Goal: Task Accomplishment & Management: Manage account settings

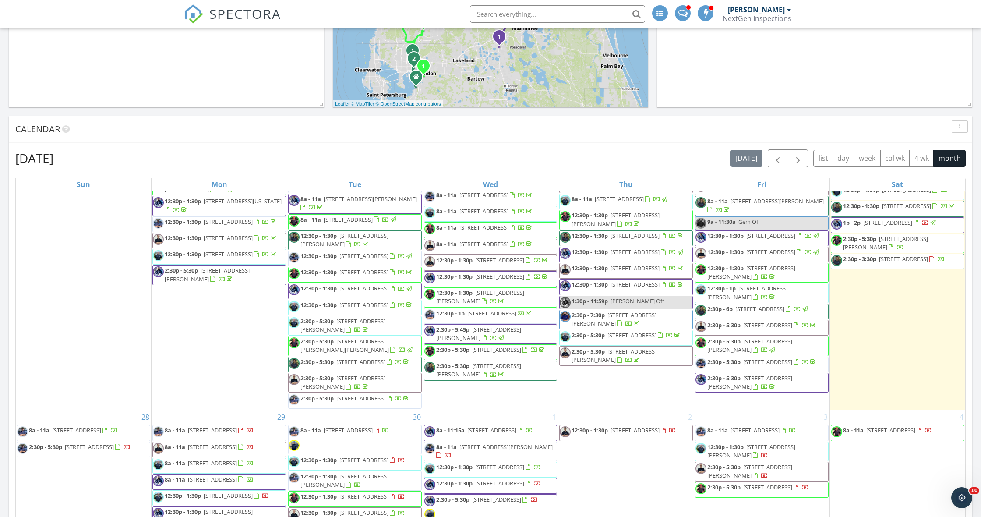
scroll to position [802, 0]
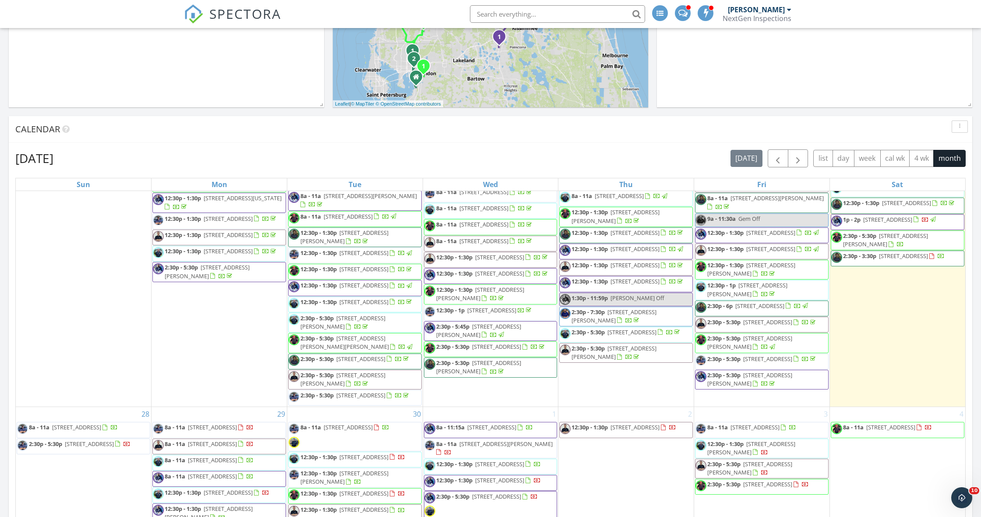
click at [882, 190] on span "[STREET_ADDRESS]" at bounding box center [906, 187] width 49 height 8
click at [873, 284] on div at bounding box center [490, 258] width 981 height 517
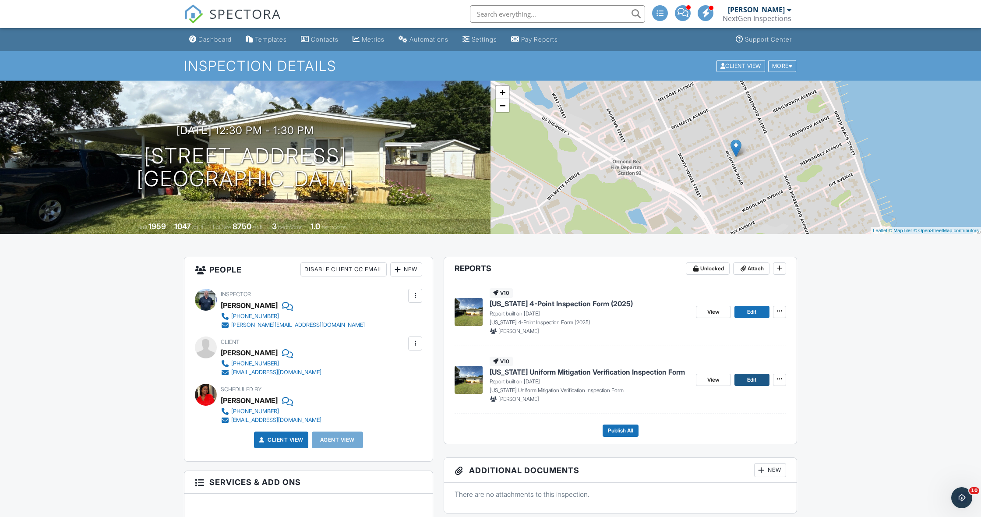
click at [752, 376] on span "Edit" at bounding box center [751, 379] width 9 height 9
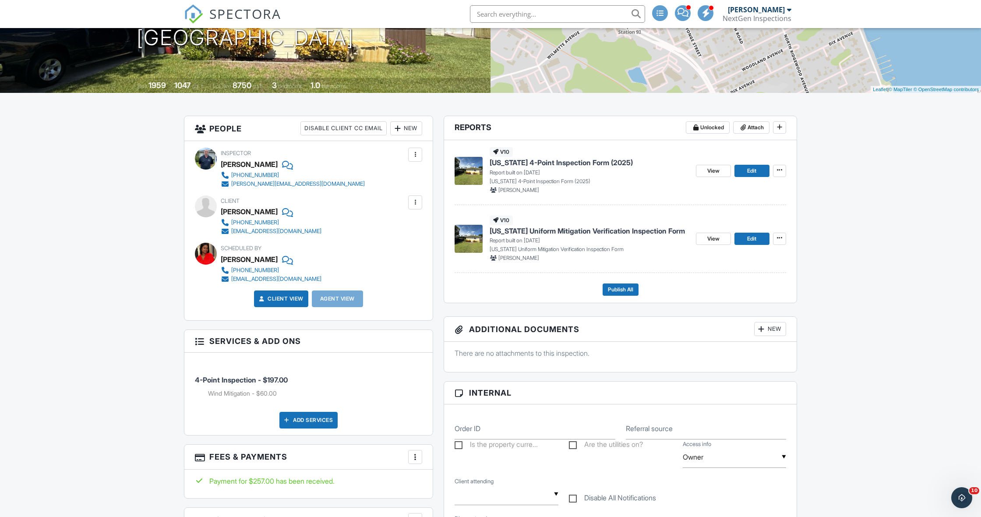
scroll to position [142, 0]
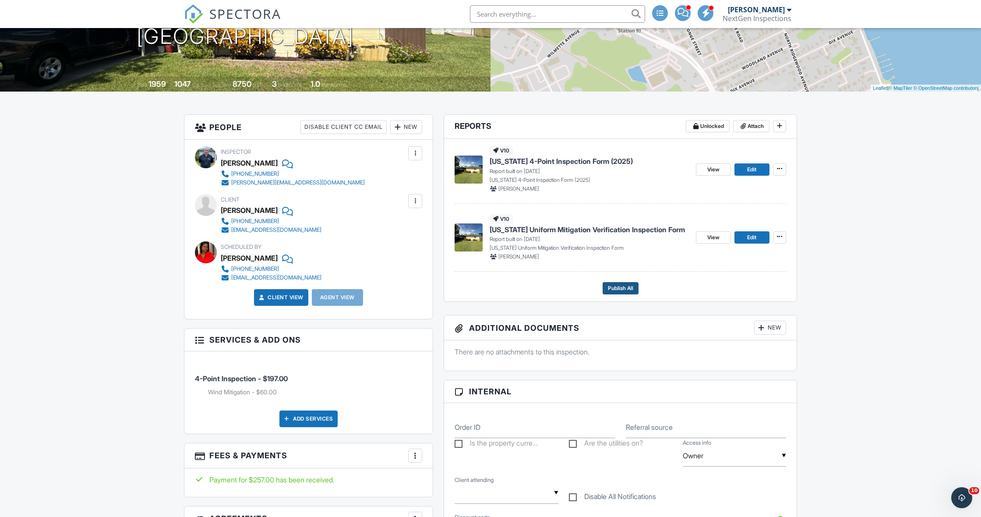
click at [609, 288] on span "Publish All" at bounding box center [620, 288] width 25 height 9
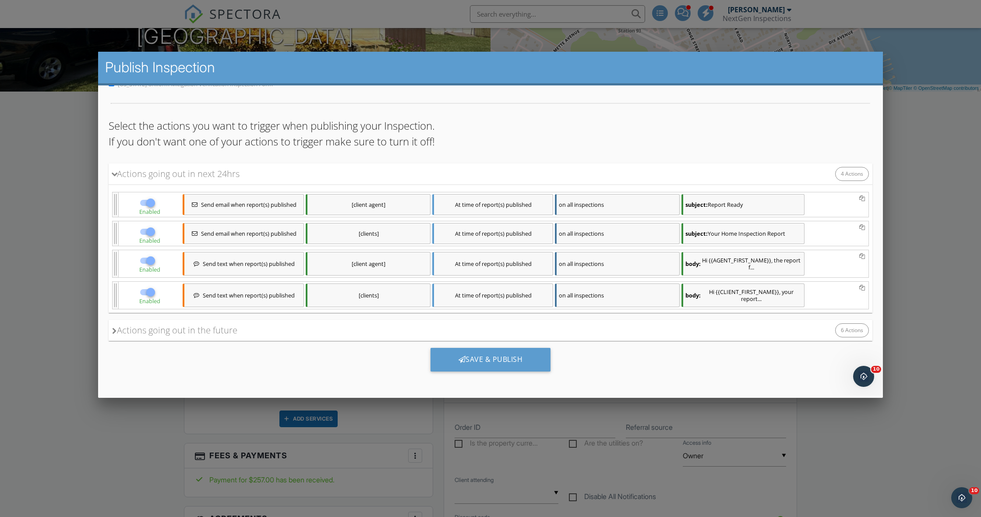
scroll to position [53, 0]
click at [107, 332] on div "Reports to Publish Florida 4-Point Inspection Form (2025) Florida Uniform Mitig…" at bounding box center [490, 214] width 784 height 362
click at [113, 329] on icon at bounding box center [114, 330] width 5 height 7
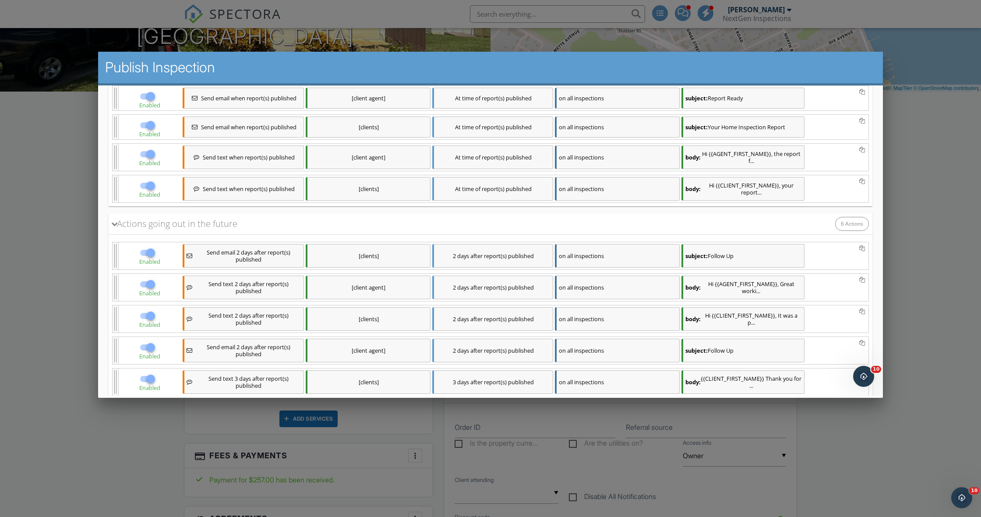
scroll to position [159, 0]
click at [156, 252] on div at bounding box center [150, 252] width 15 height 15
checkbox input "false"
click at [150, 283] on div at bounding box center [150, 283] width 15 height 15
checkbox input "false"
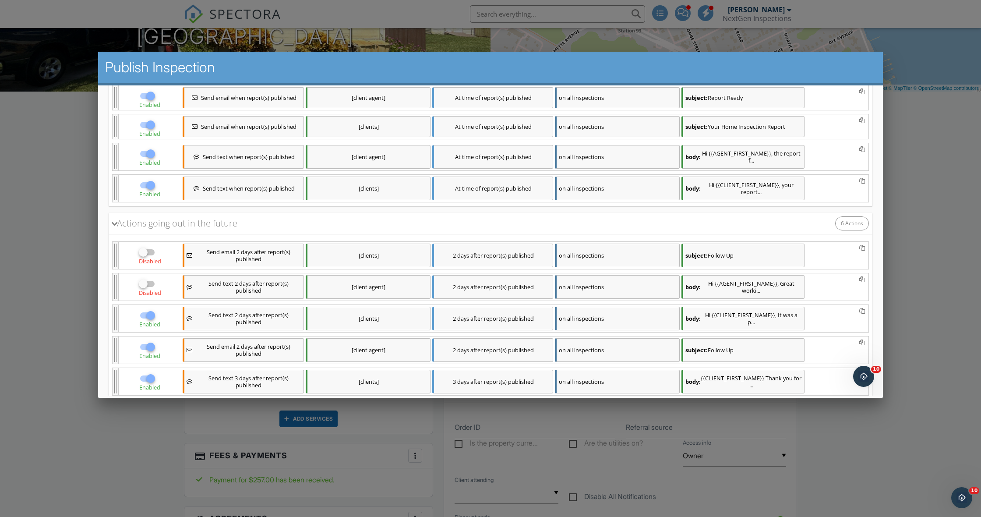
click at [153, 314] on div at bounding box center [150, 315] width 15 height 15
checkbox input "false"
click at [151, 344] on div at bounding box center [150, 346] width 15 height 15
checkbox input "false"
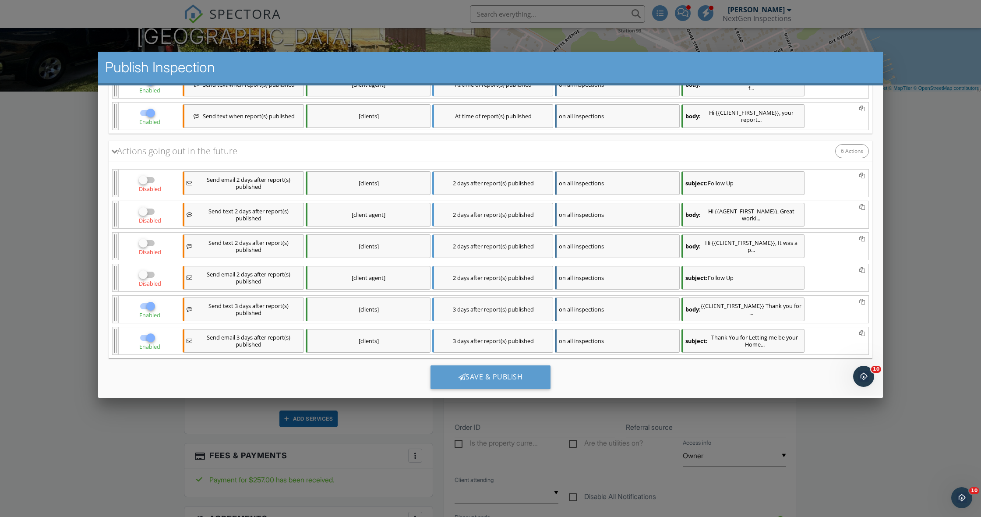
scroll to position [232, 0]
click at [151, 306] on div at bounding box center [150, 305] width 15 height 15
checkbox input "false"
click at [152, 337] on div at bounding box center [150, 337] width 15 height 15
checkbox input "false"
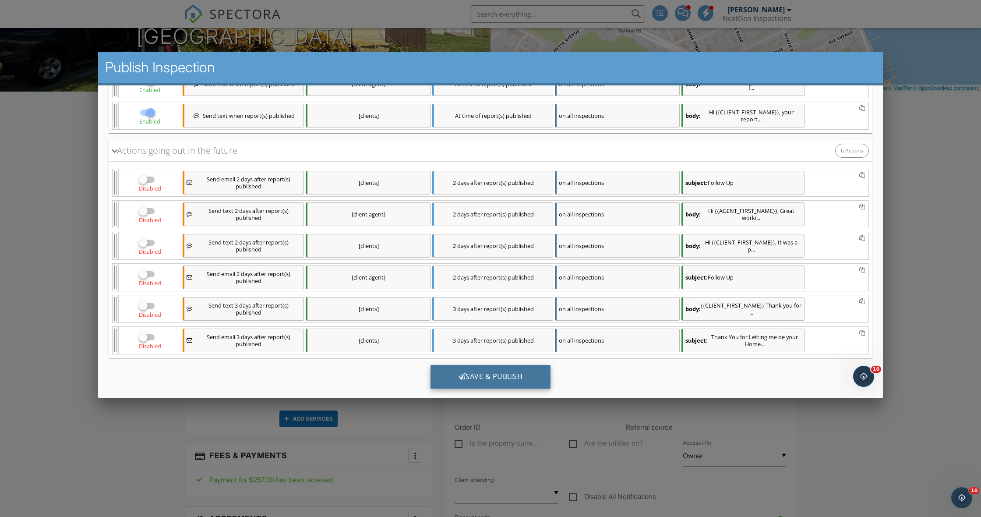
click at [475, 380] on div "Save & Publish" at bounding box center [490, 377] width 120 height 24
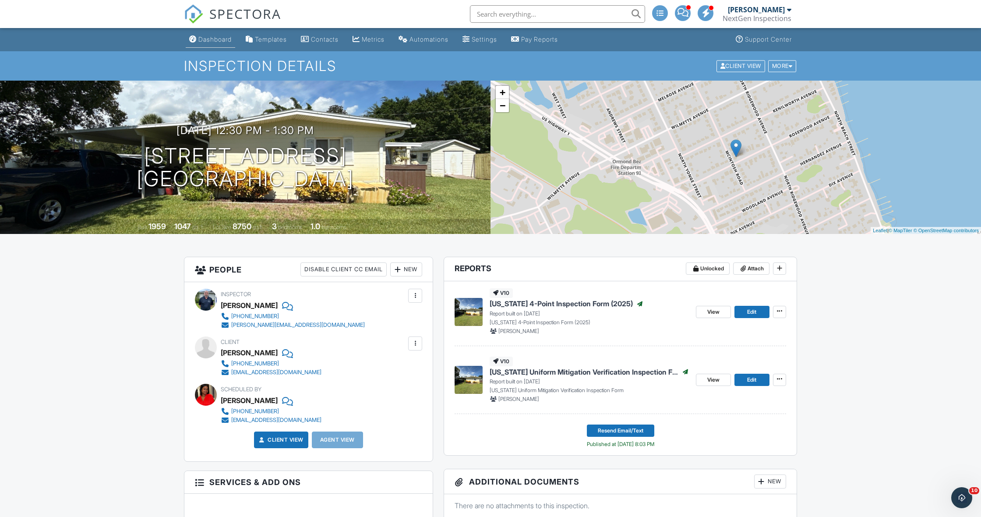
click at [217, 35] on link "Dashboard" at bounding box center [210, 40] width 49 height 16
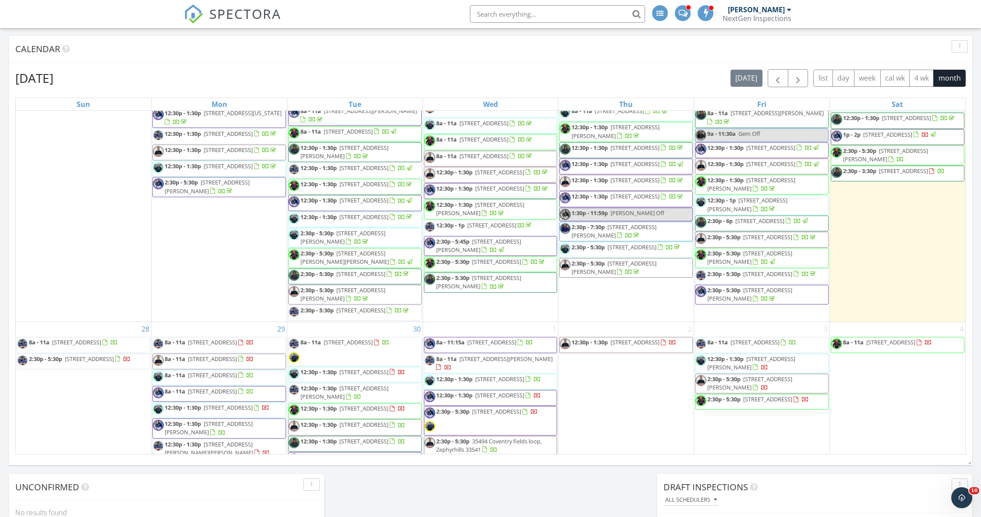
scroll to position [806, 0]
click at [928, 75] on span "8a - 11:30a 1338 Flaxwood Ave, Brandon 33511" at bounding box center [897, 66] width 133 height 17
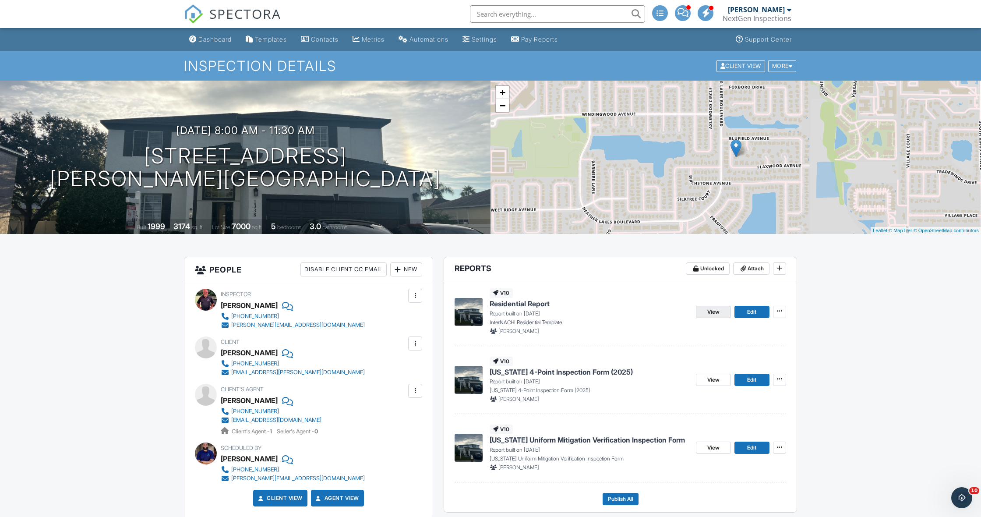
click at [714, 311] on span "View" at bounding box center [713, 311] width 12 height 9
click at [719, 309] on span "View" at bounding box center [713, 311] width 12 height 9
click at [706, 377] on link "View" at bounding box center [713, 379] width 35 height 12
click at [760, 379] on link "Edit" at bounding box center [751, 379] width 35 height 12
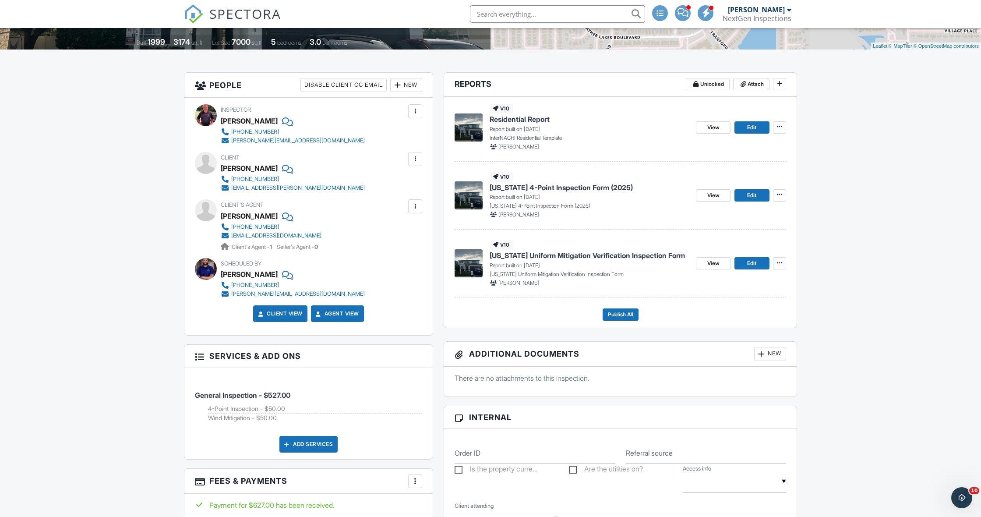
scroll to position [185, 0]
click at [718, 265] on span "View" at bounding box center [713, 262] width 12 height 9
click at [617, 311] on span "Publish All" at bounding box center [620, 313] width 25 height 9
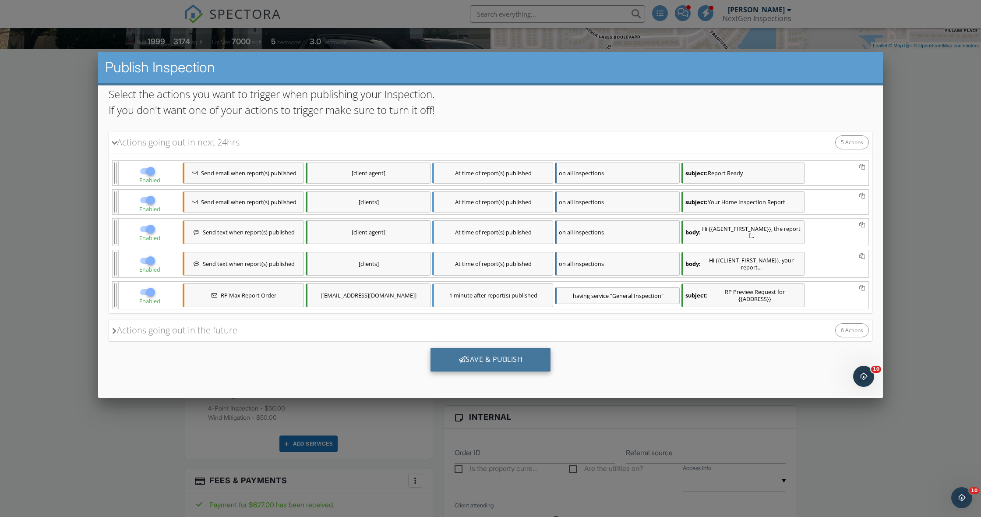
scroll to position [101, 0]
click at [464, 356] on div at bounding box center [461, 358] width 7 height 7
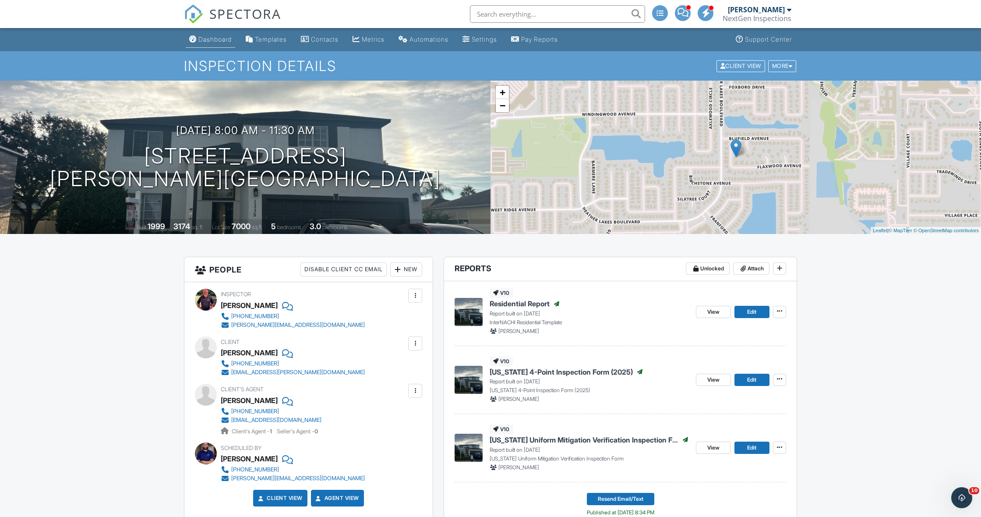
click at [200, 35] on link "Dashboard" at bounding box center [210, 40] width 49 height 16
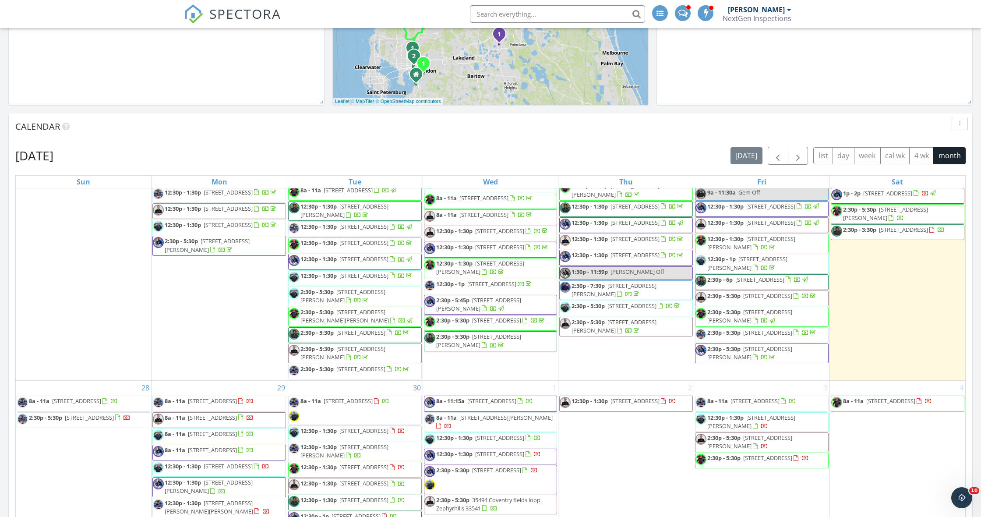
scroll to position [825, 0]
click at [671, 130] on div "Calendar" at bounding box center [483, 126] width 937 height 13
click at [932, 183] on div at bounding box center [944, 178] width 24 height 8
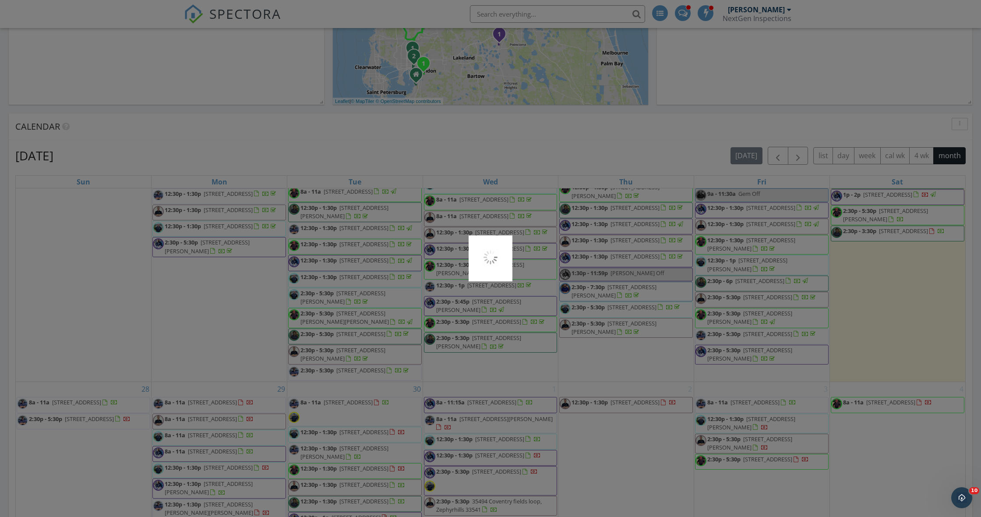
click at [867, 279] on div at bounding box center [490, 258] width 981 height 517
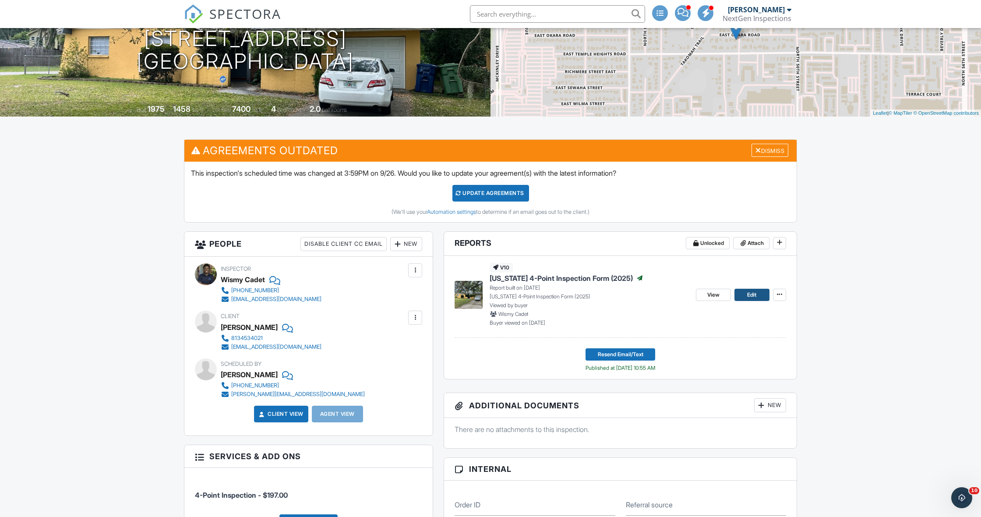
click at [749, 295] on span "Edit" at bounding box center [751, 294] width 9 height 9
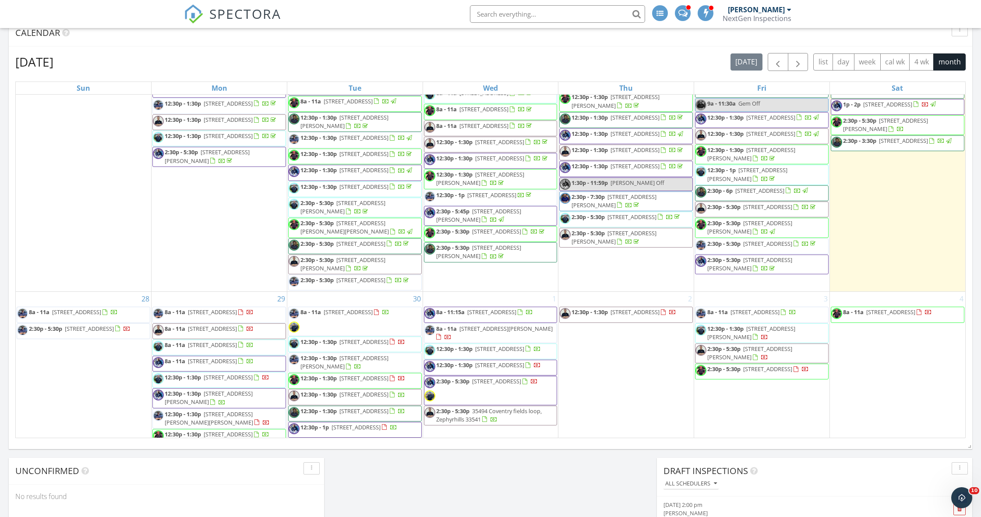
scroll to position [804, 0]
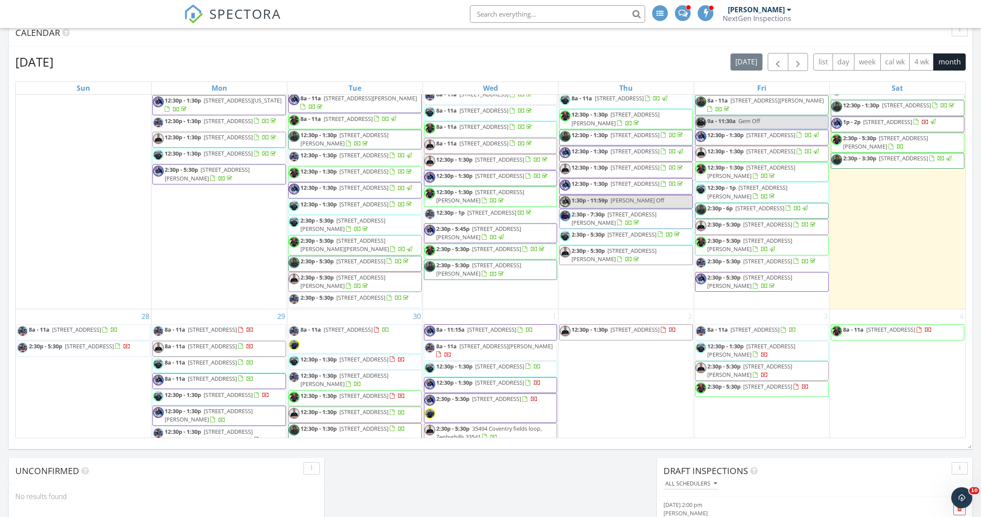
click at [968, 202] on div "September 2025 today list day week cal wk 4 wk month Sun Mon Tue Wed Thu Fri Sa…" at bounding box center [490, 245] width 963 height 398
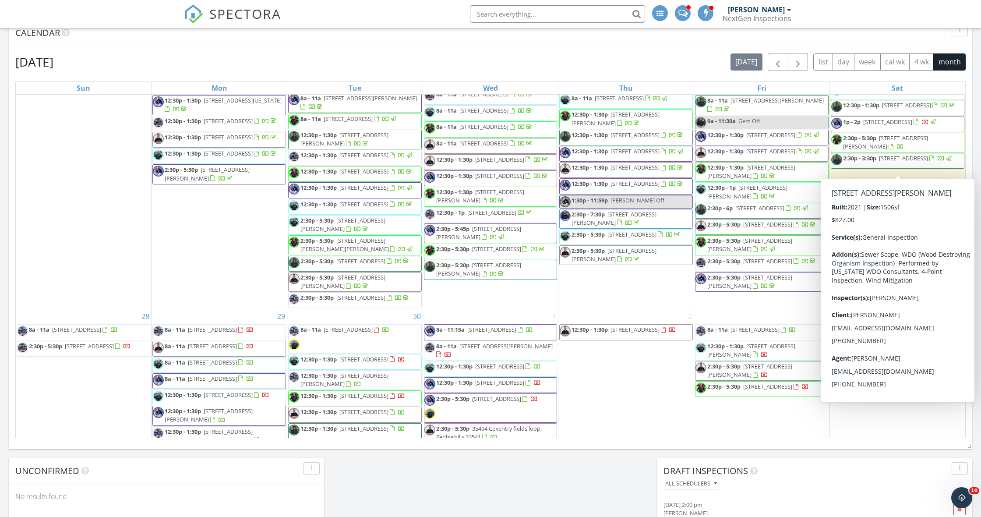
click at [920, 81] on span "[STREET_ADDRESS][PERSON_NAME]" at bounding box center [883, 73] width 80 height 16
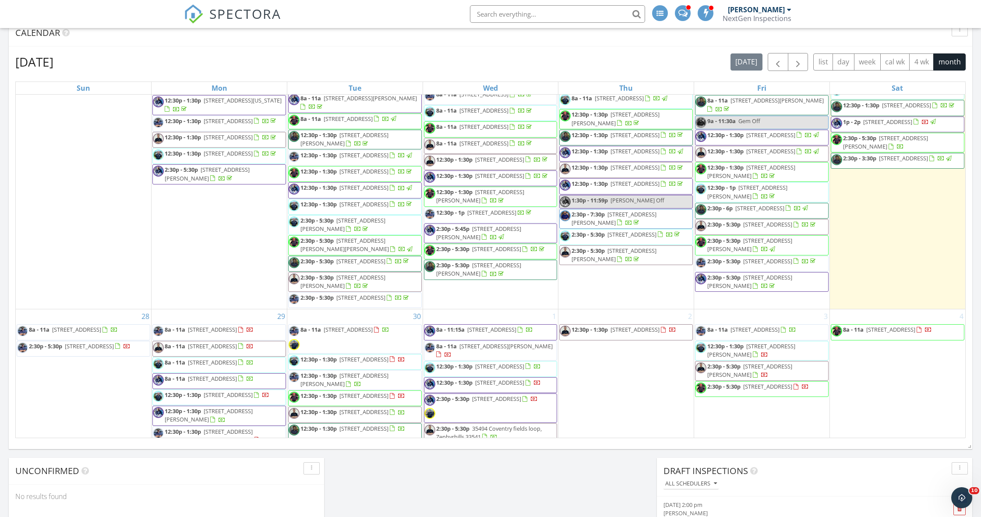
click at [920, 162] on div at bounding box center [490, 258] width 981 height 517
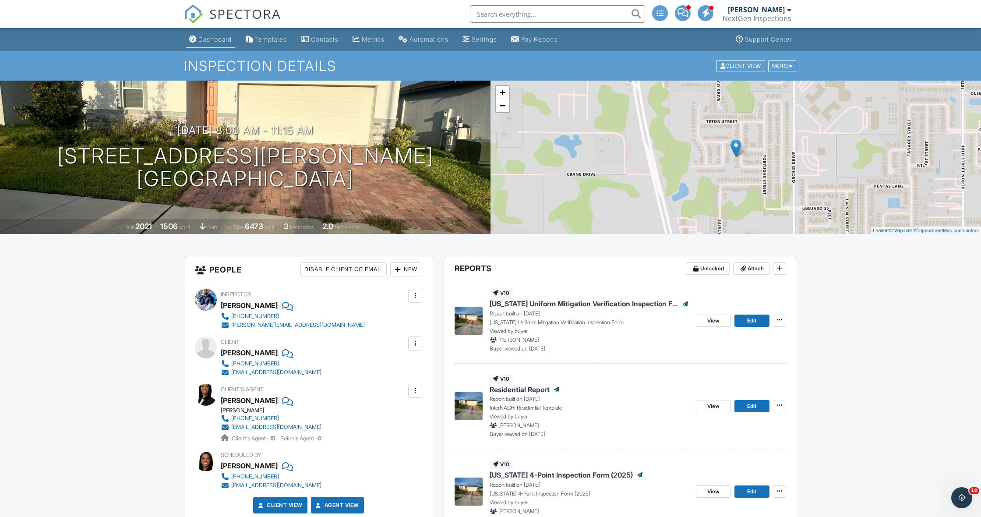
click at [220, 38] on div "Dashboard" at bounding box center [214, 38] width 33 height 7
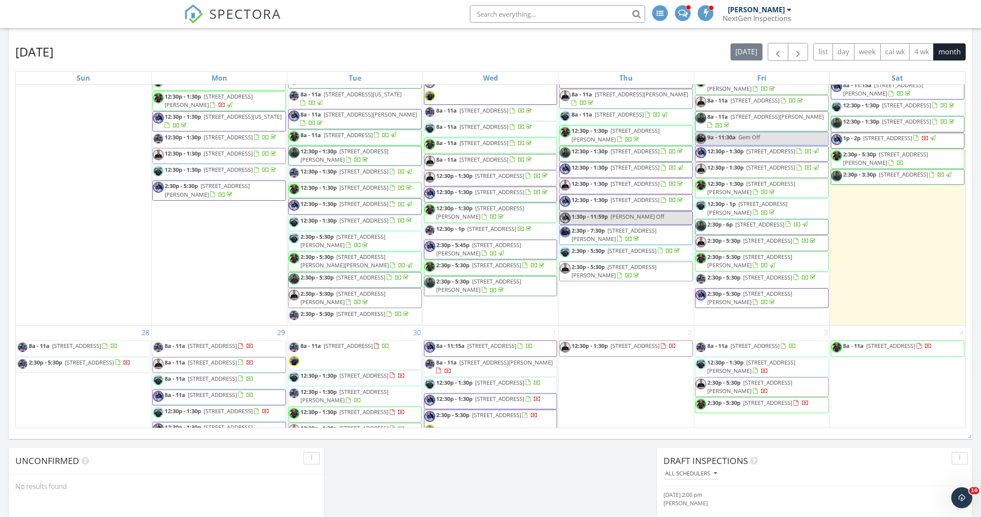
scroll to position [774, 0]
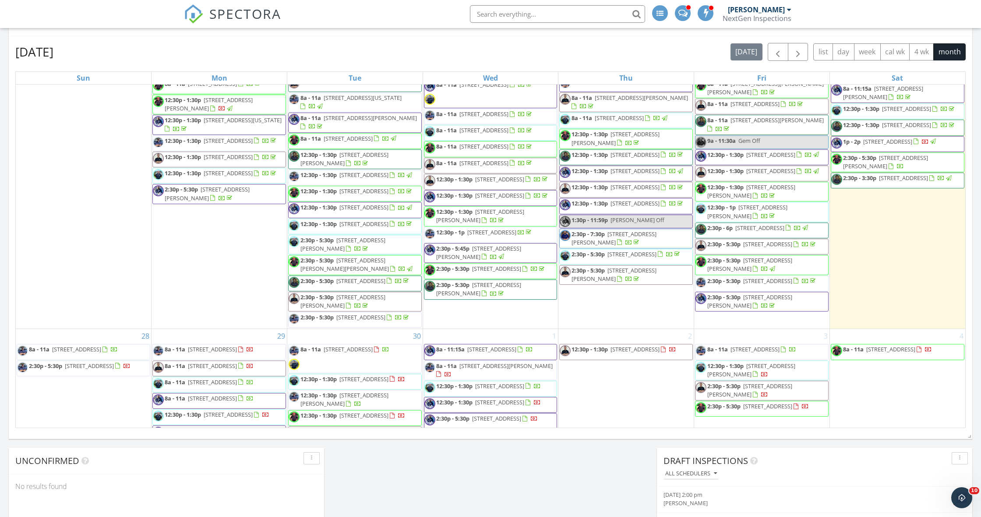
click at [887, 170] on span "7852 Stoney Hill Dr, Wesley Chapel 33545" at bounding box center [885, 162] width 85 height 16
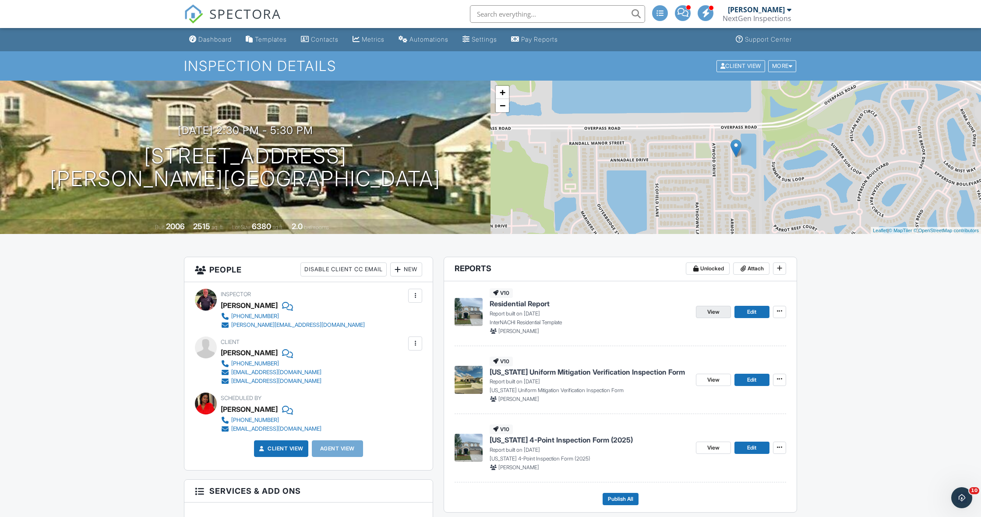
click at [721, 314] on link "View" at bounding box center [713, 312] width 35 height 12
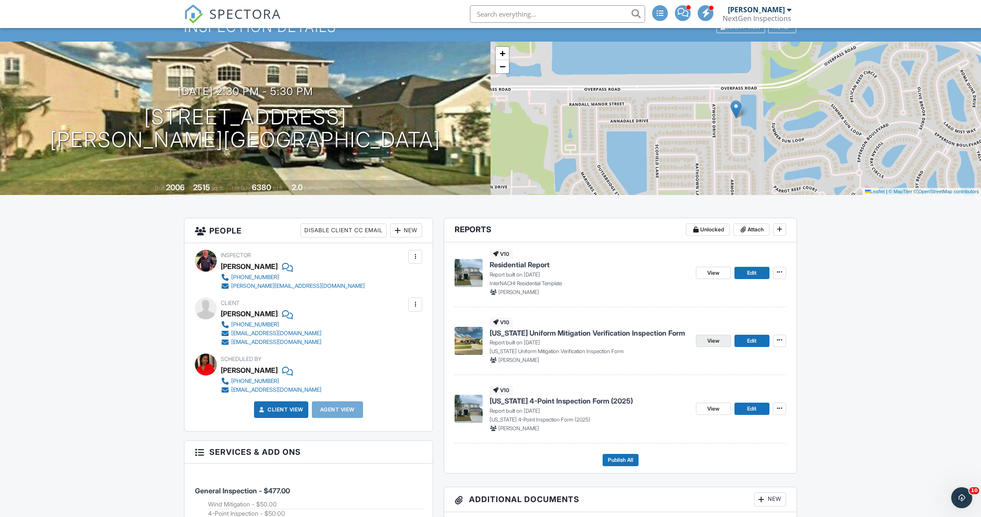
click at [710, 340] on span "View" at bounding box center [713, 340] width 12 height 9
click at [710, 339] on span "View" at bounding box center [713, 340] width 12 height 9
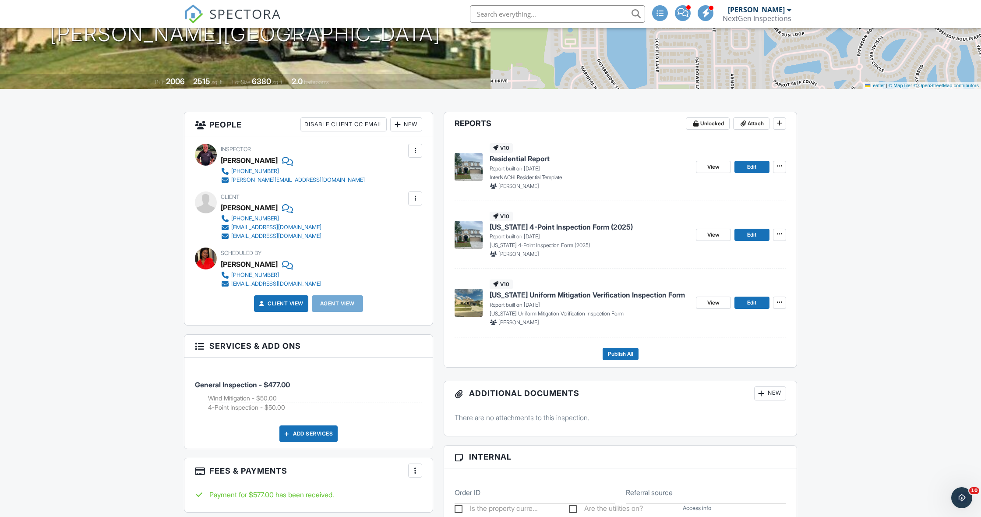
scroll to position [148, 0]
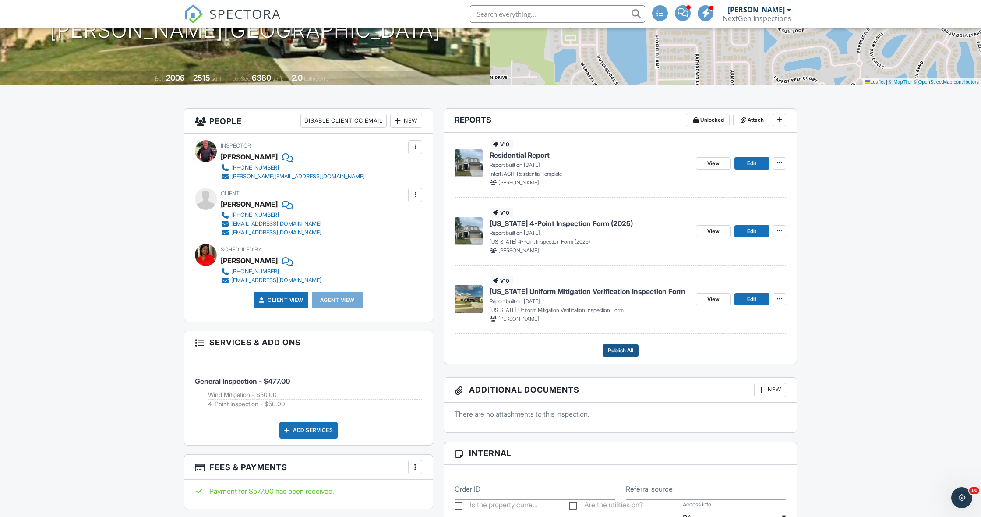
click at [613, 350] on span "Publish All" at bounding box center [620, 350] width 25 height 9
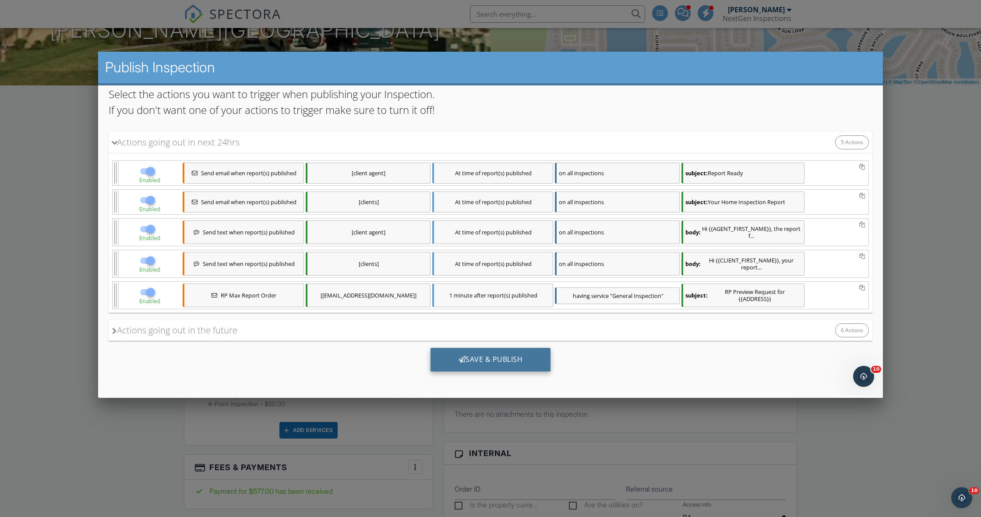
scroll to position [101, 0]
click at [462, 359] on div at bounding box center [461, 358] width 7 height 7
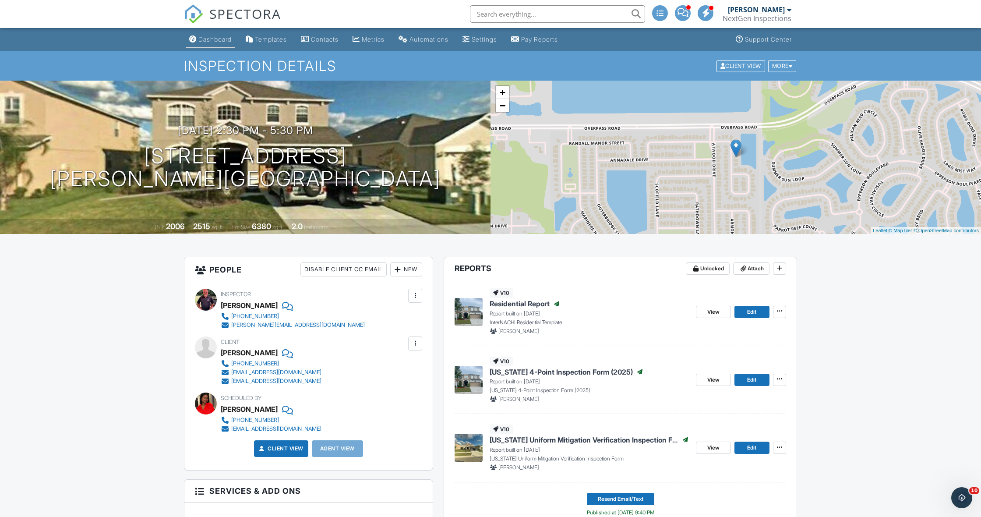
click at [213, 43] on link "Dashboard" at bounding box center [210, 40] width 49 height 16
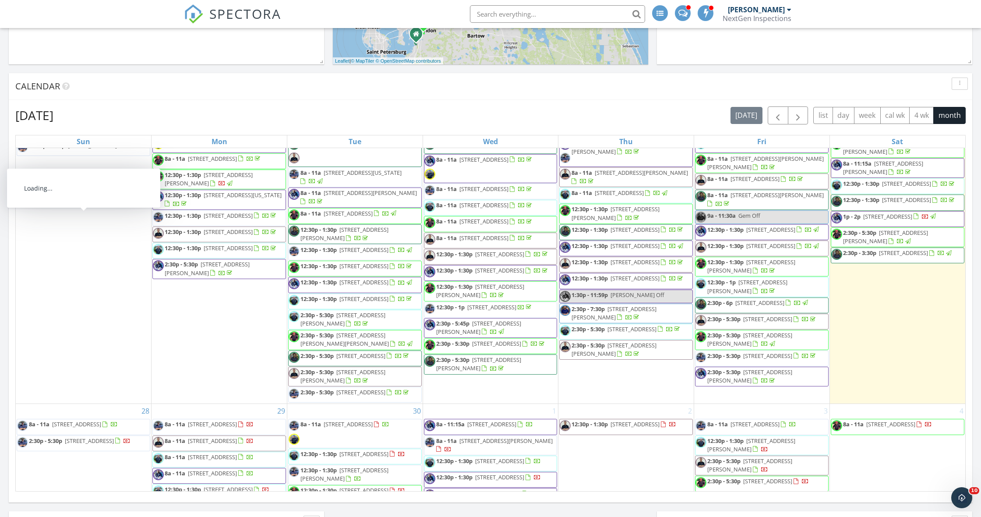
scroll to position [770, 0]
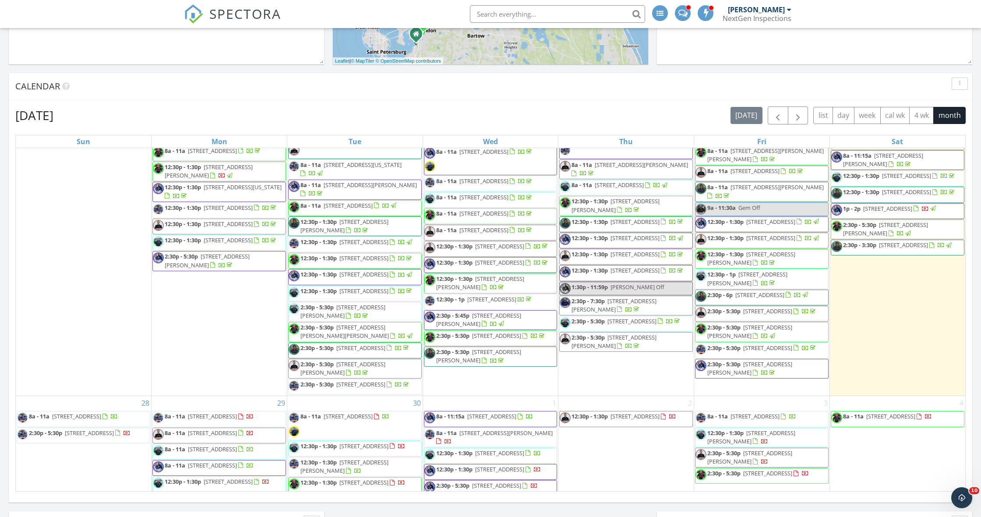
click at [11, 330] on div "September 2025 today list day week cal wk 4 wk month Sun Mon Tue Wed Thu Fri Sa…" at bounding box center [490, 299] width 963 height 398
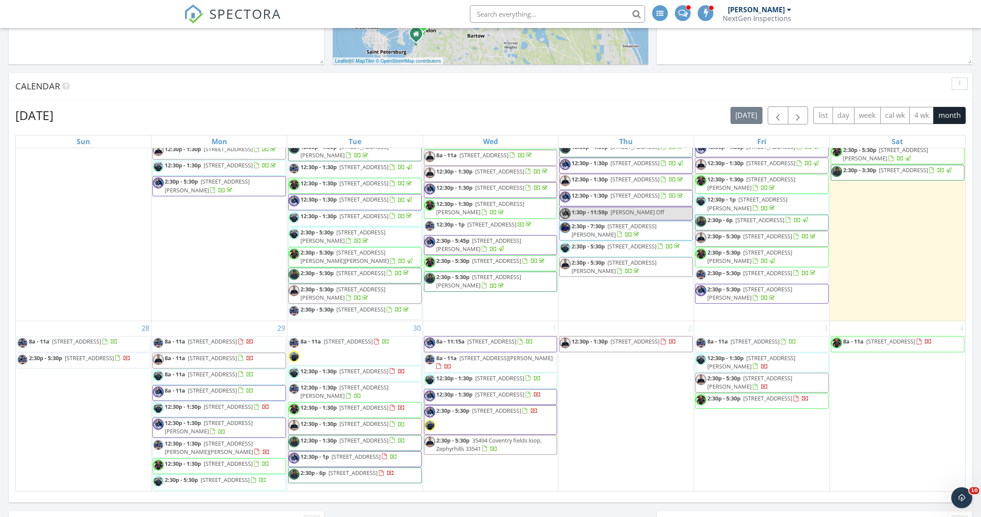
scroll to position [991, 0]
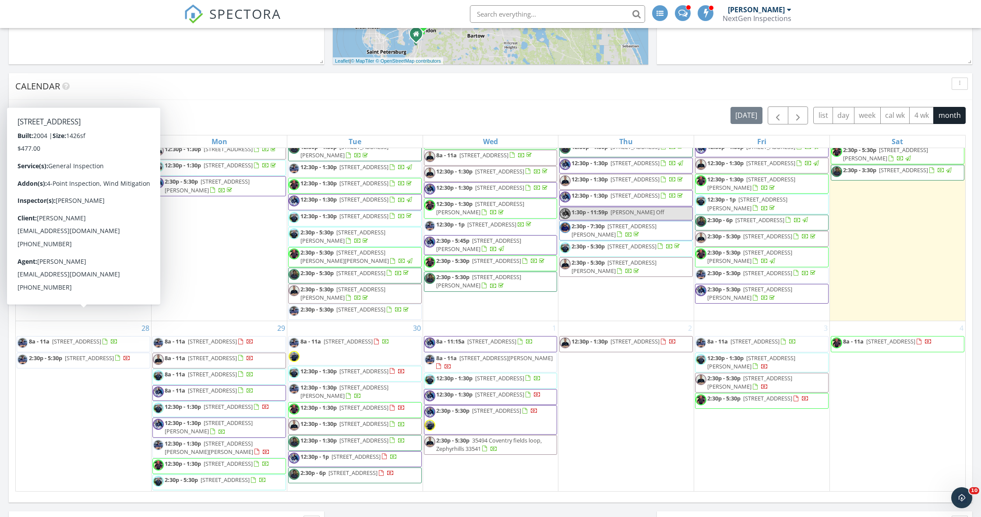
click at [11, 407] on div "September 2025 today list day week cal wk 4 wk month Sun Mon Tue Wed Thu Fri Sa…" at bounding box center [490, 299] width 963 height 398
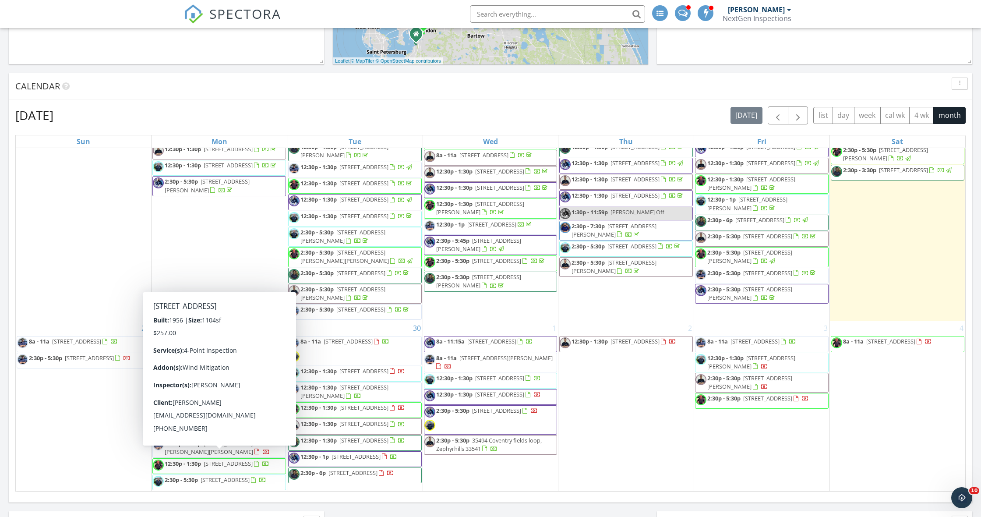
click at [545, 494] on div "September 2025 today list day week cal wk 4 wk month Sun Mon Tue Wed Thu Fri Sa…" at bounding box center [490, 299] width 963 height 398
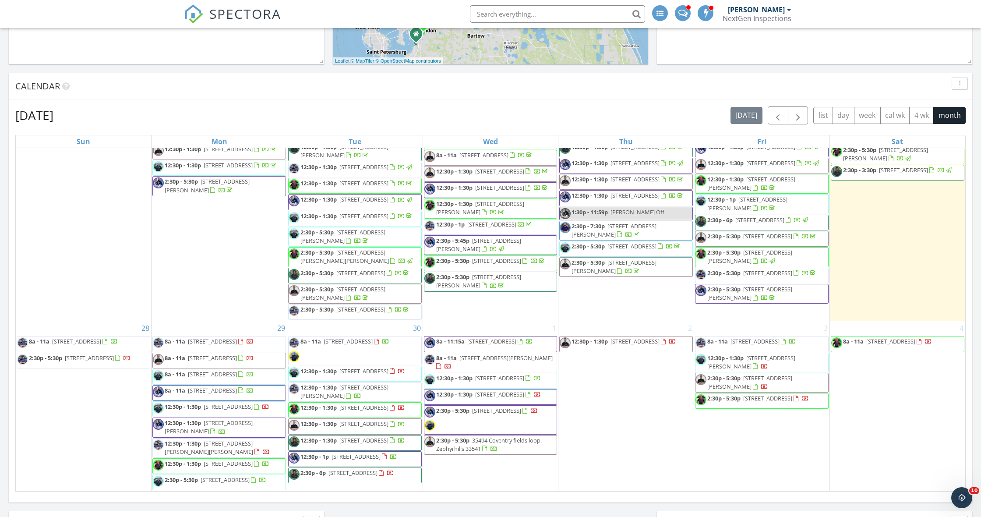
click at [487, 446] on div at bounding box center [484, 449] width 5 height 6
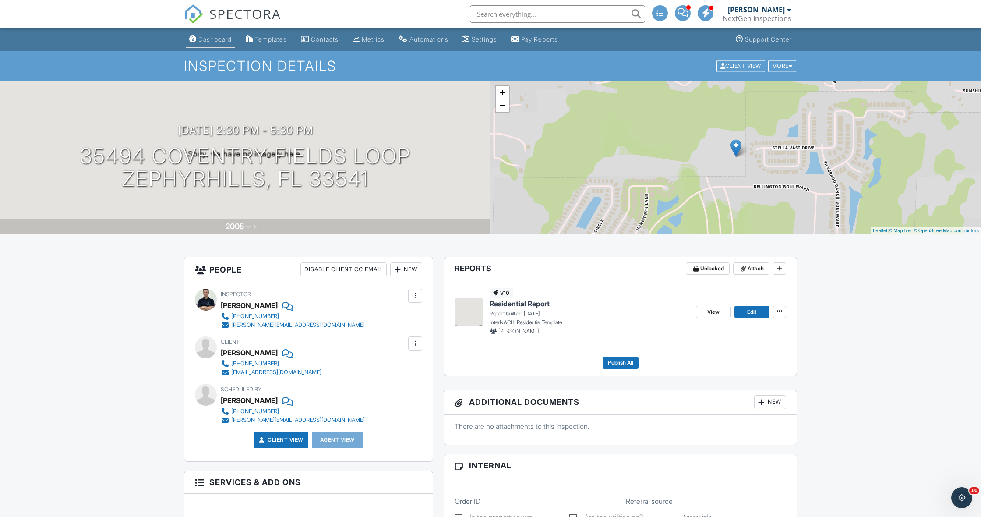
scroll to position [2, 0]
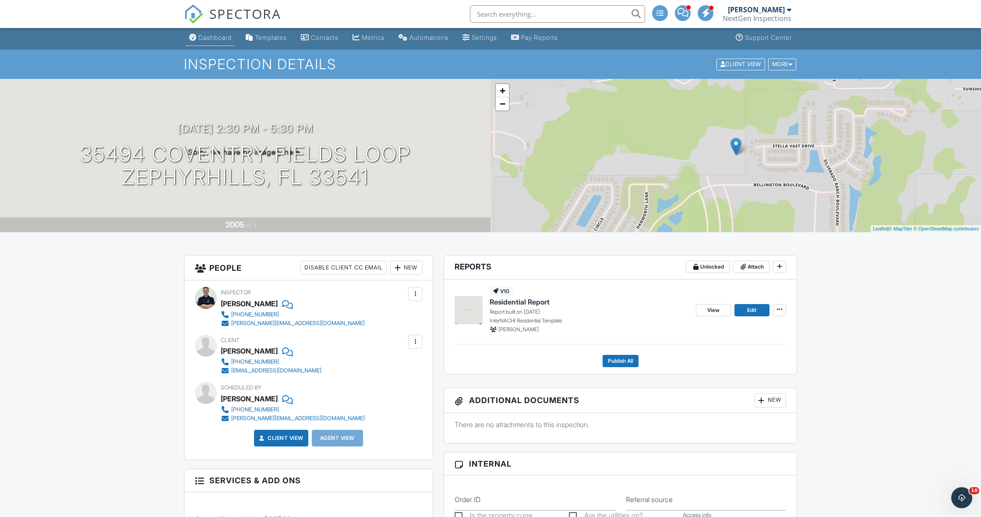
click at [222, 44] on link "Dashboard" at bounding box center [210, 38] width 49 height 16
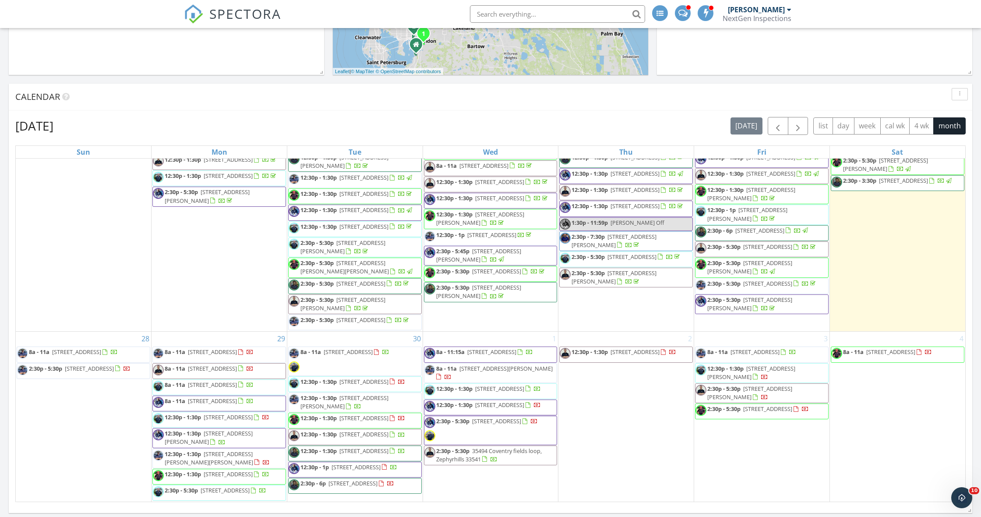
scroll to position [991, 0]
click at [444, 446] on span "2:30p - 5:30p" at bounding box center [452, 450] width 33 height 8
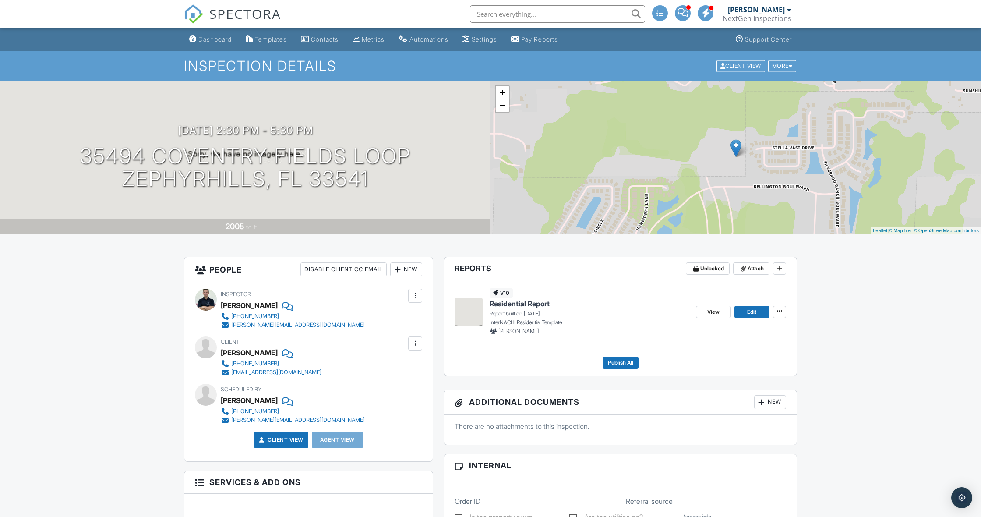
click at [412, 296] on div at bounding box center [415, 295] width 9 height 9
click at [379, 386] on li "Remove" at bounding box center [371, 388] width 89 height 22
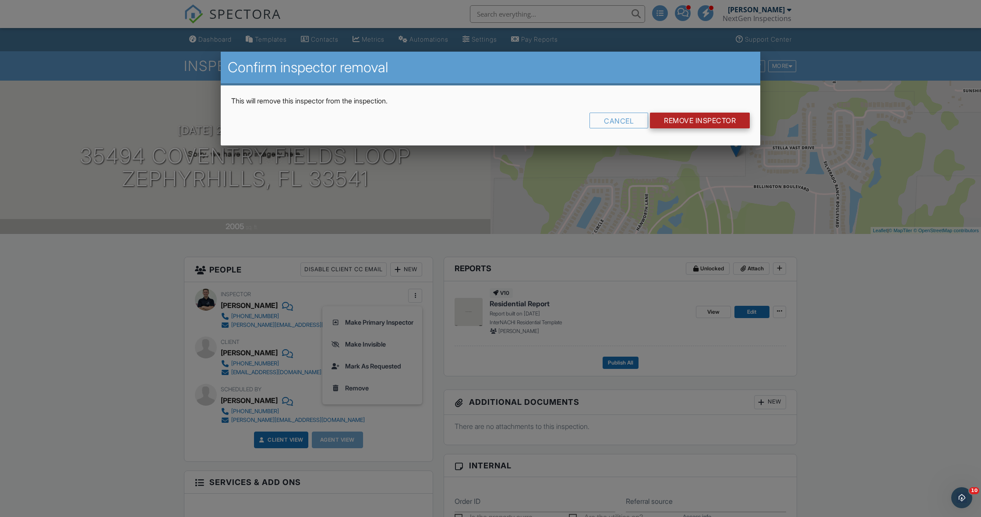
click at [711, 120] on input "Remove Inspector" at bounding box center [700, 120] width 100 height 16
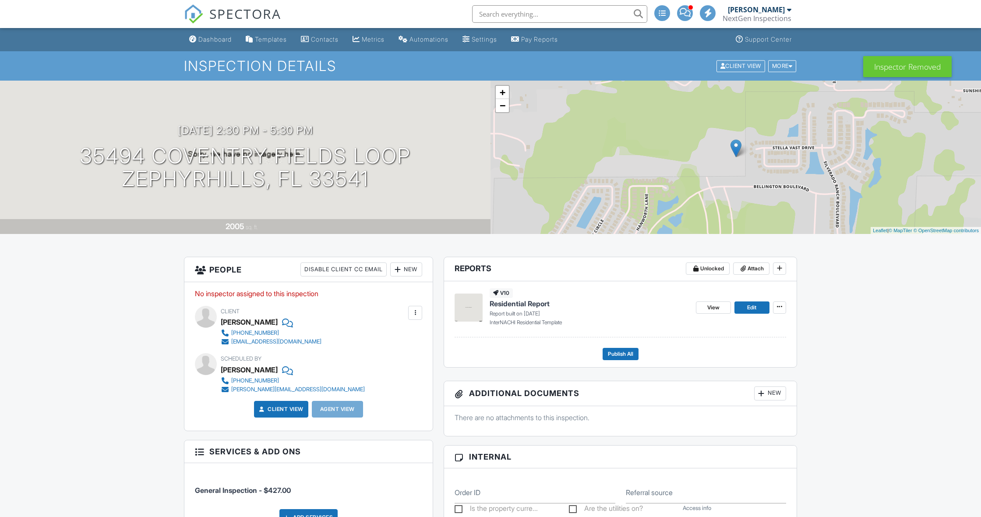
click at [416, 272] on div "New" at bounding box center [406, 269] width 32 height 14
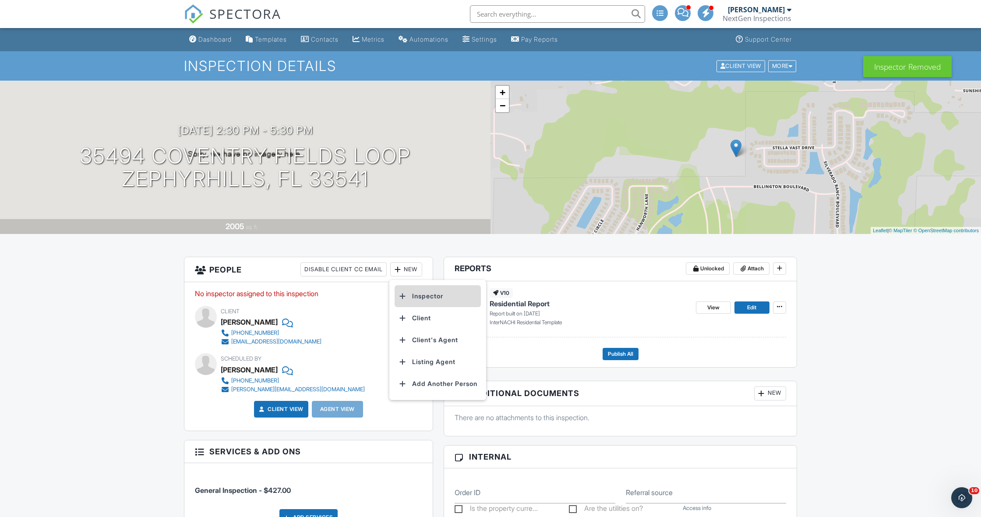
click at [414, 291] on li "Inspector" at bounding box center [437, 296] width 86 height 22
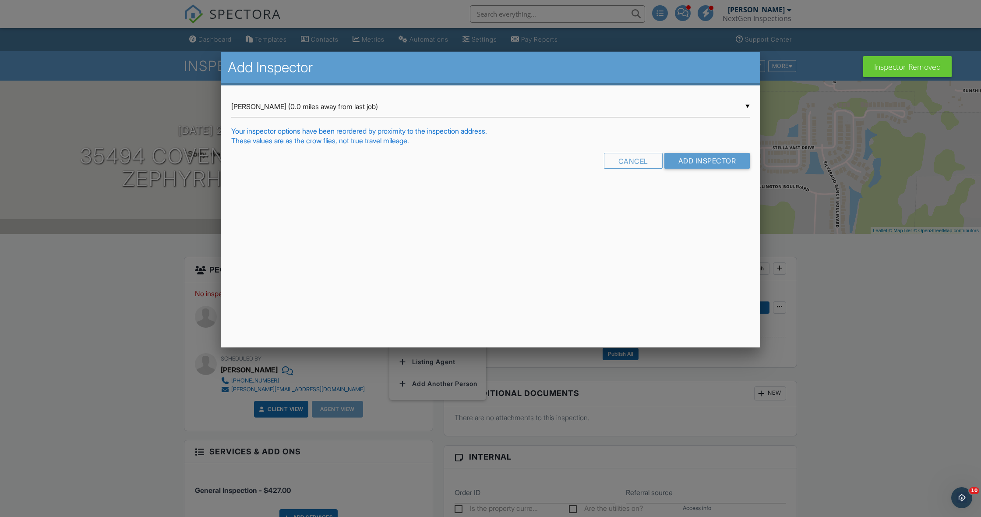
click at [302, 112] on div "▼ [PERSON_NAME] (0.0 miles away from last job) [PERSON_NAME] (0.0 miles away fr…" at bounding box center [490, 106] width 518 height 21
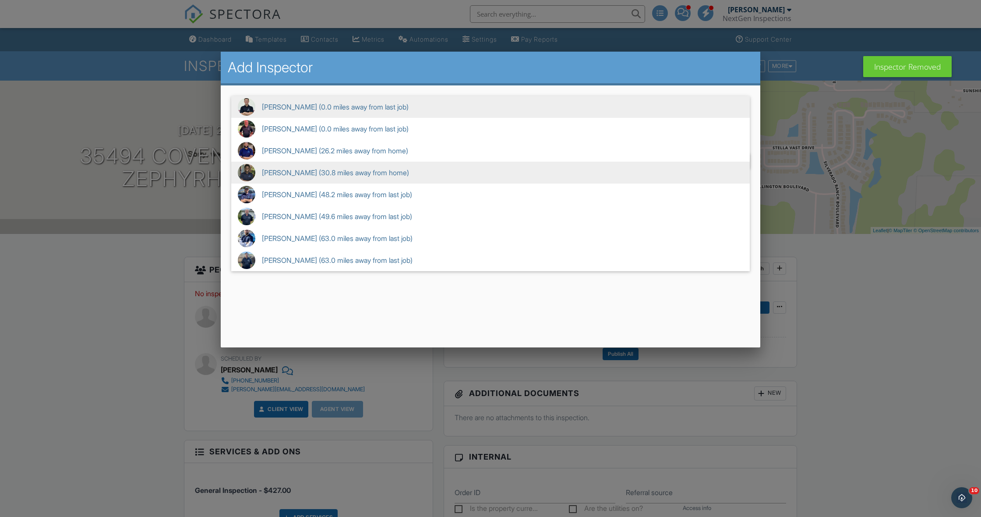
click at [294, 168] on span "[PERSON_NAME] (30.8 miles away from home)" at bounding box center [490, 173] width 518 height 22
type input "[PERSON_NAME] (30.8 miles away from home)"
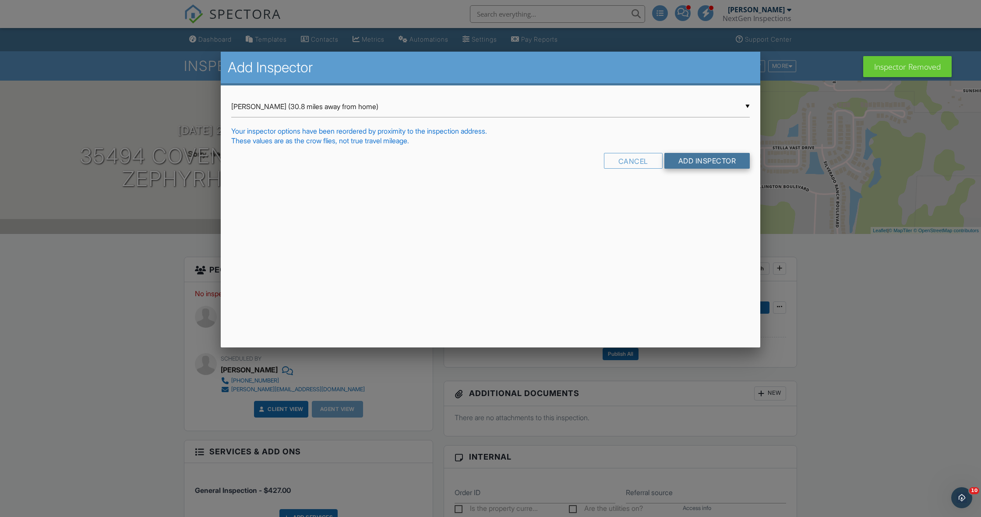
click at [678, 162] on input "Add Inspector" at bounding box center [707, 161] width 86 height 16
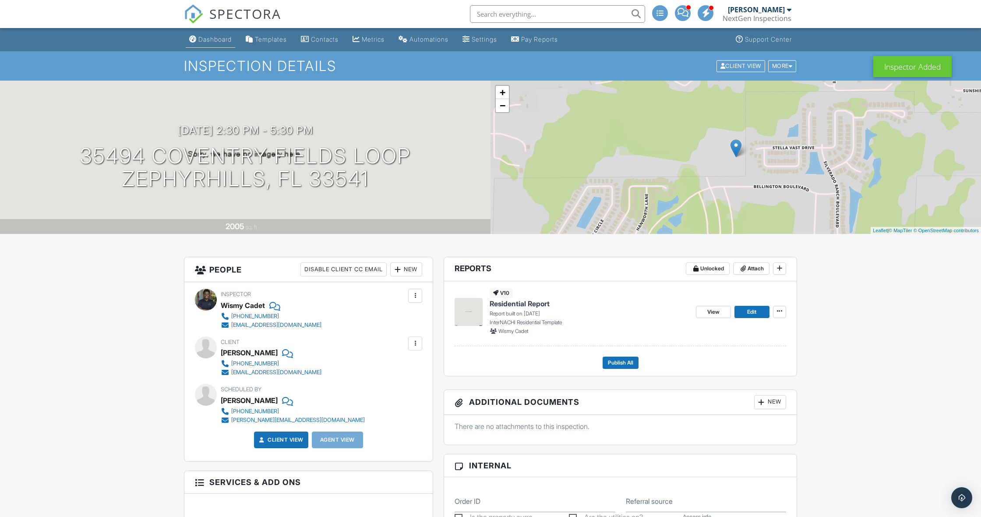
click at [207, 42] on div "Dashboard" at bounding box center [214, 38] width 33 height 7
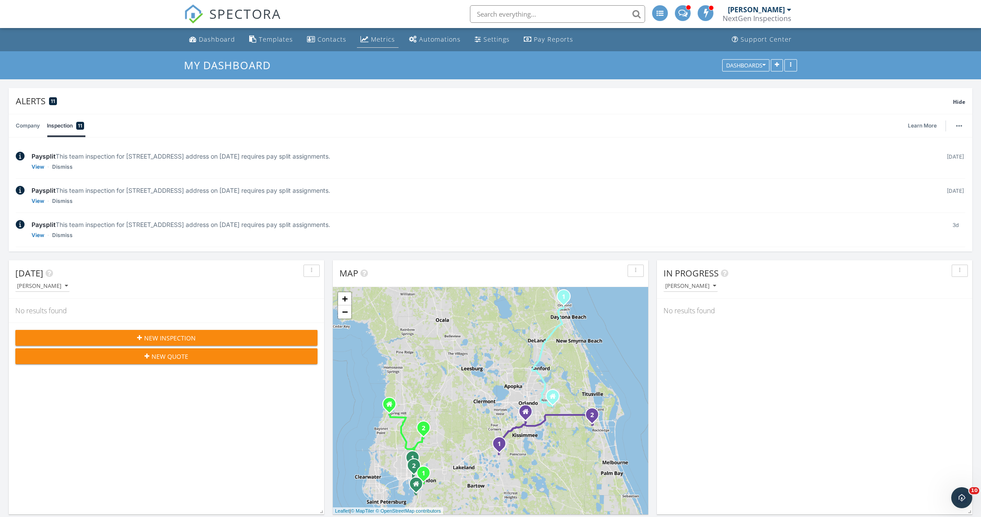
click at [379, 34] on link "Metrics" at bounding box center [378, 40] width 42 height 16
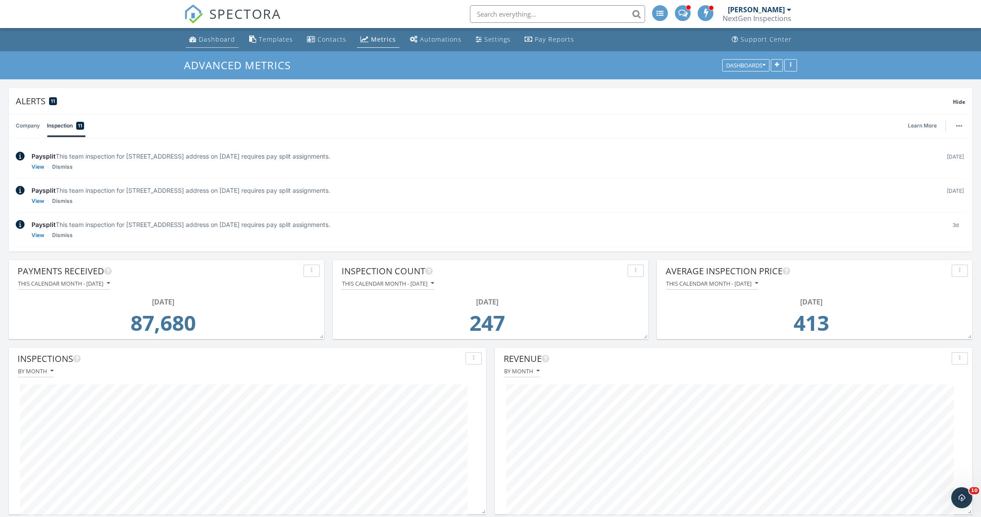
click at [210, 43] on link "Dashboard" at bounding box center [212, 40] width 53 height 16
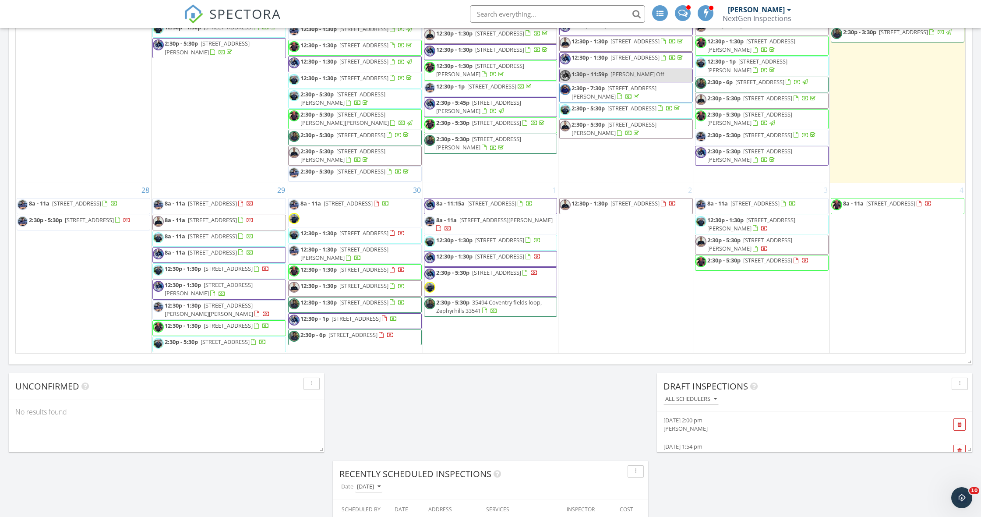
scroll to position [991, 0]
